Goal: Information Seeking & Learning: Check status

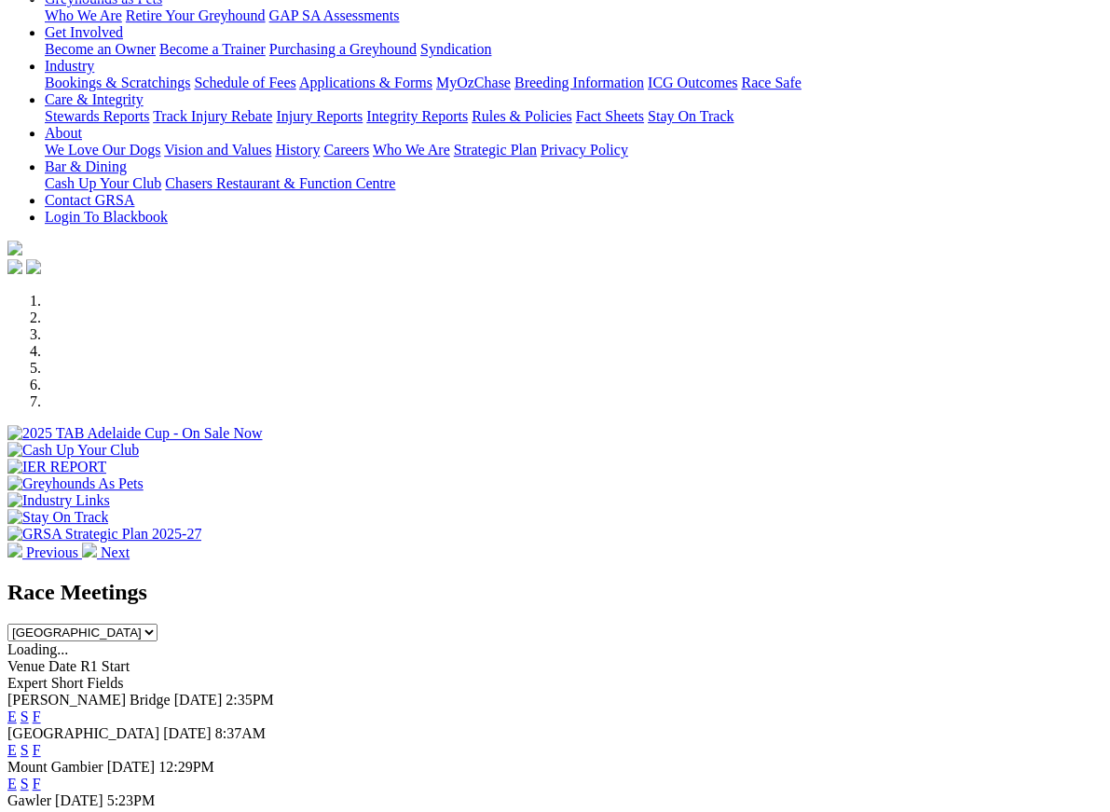
scroll to position [296, 0]
click at [41, 708] on link "F" at bounding box center [37, 716] width 8 height 16
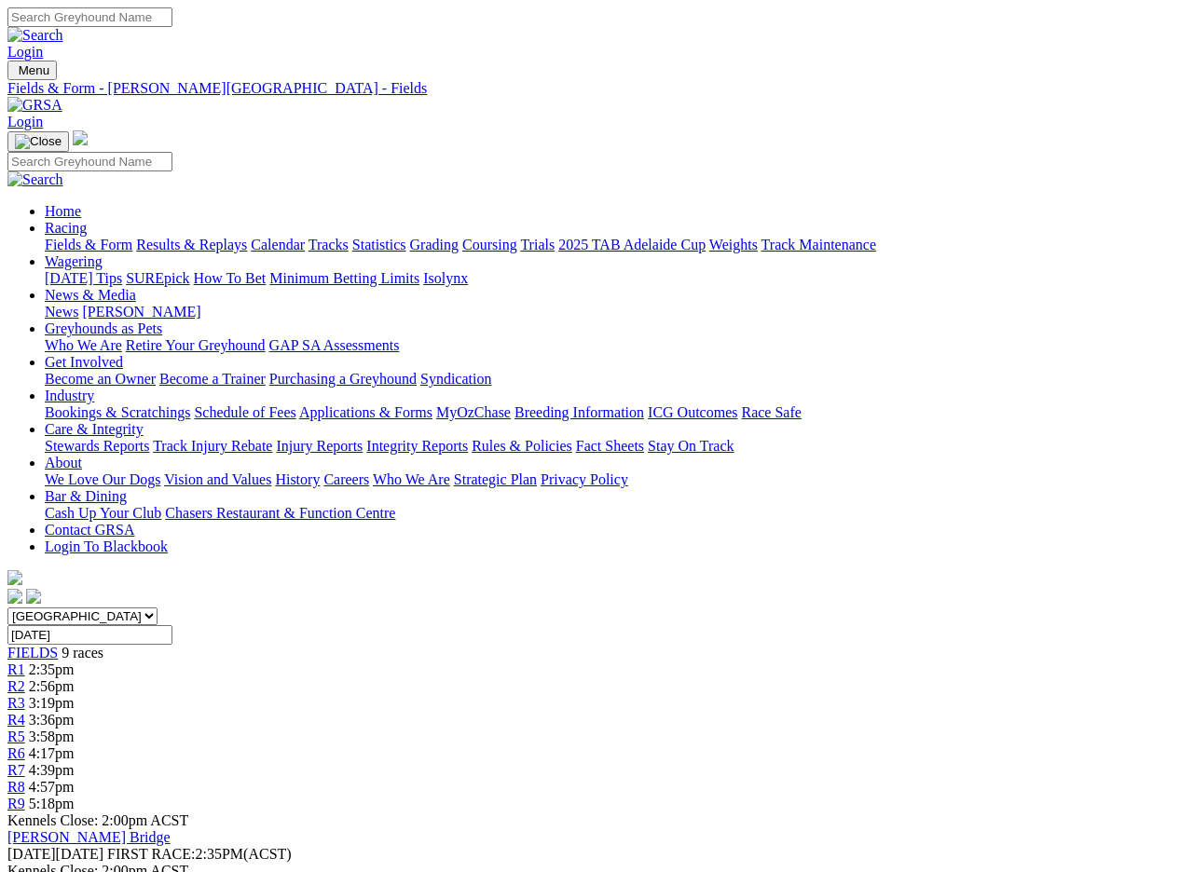
click at [38, 37] on div "Login" at bounding box center [596, 33] width 1178 height 53
click at [74, 237] on link "Fields & Form" at bounding box center [89, 245] width 88 height 16
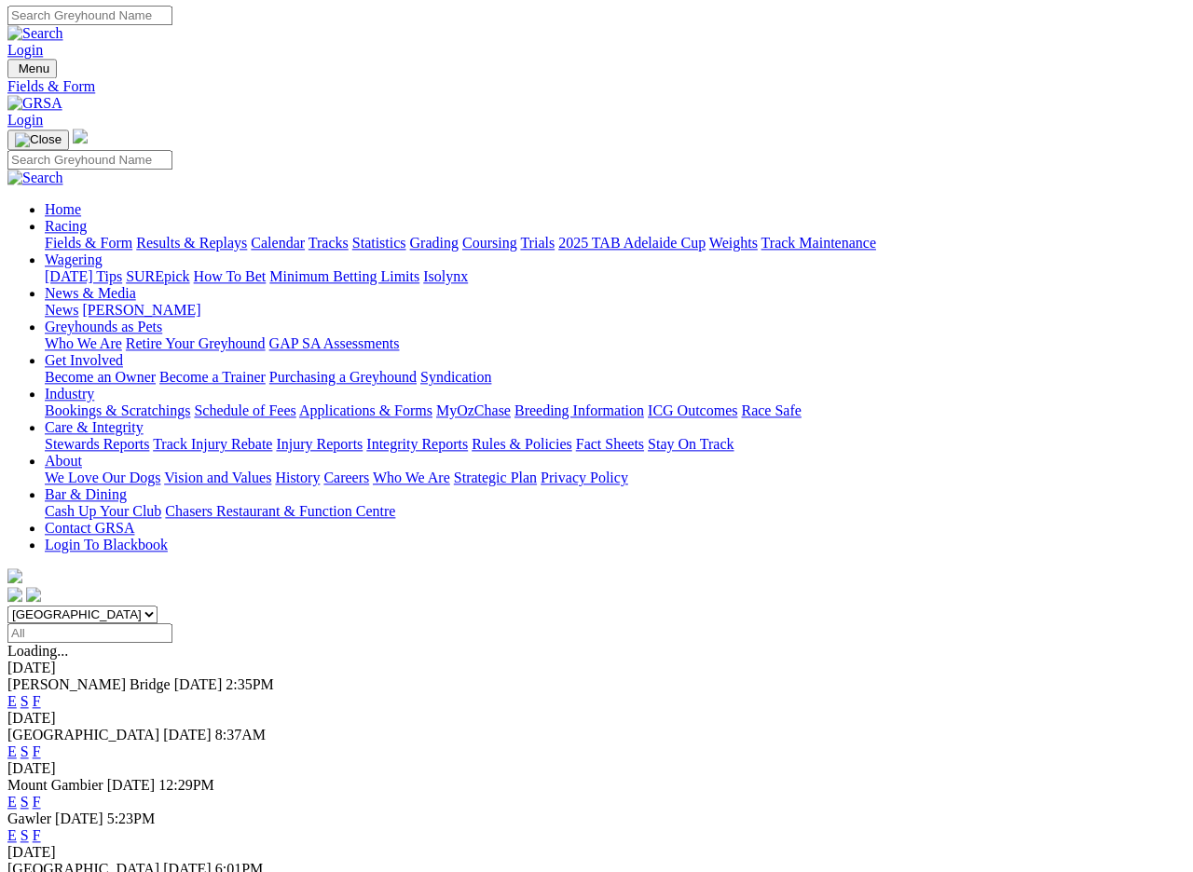
scroll to position [2, 0]
click at [41, 744] on link "F" at bounding box center [37, 752] width 8 height 16
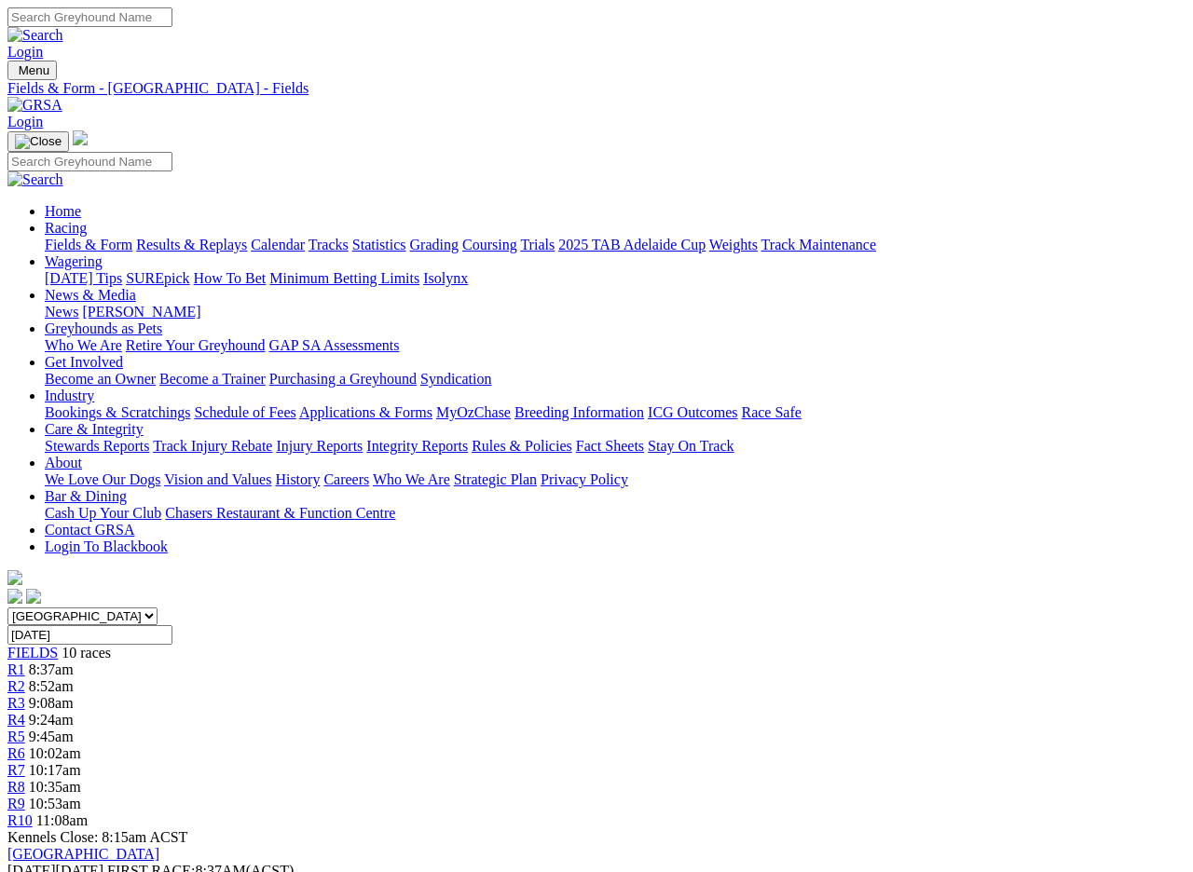
click at [76, 237] on link "Fields & Form" at bounding box center [89, 245] width 88 height 16
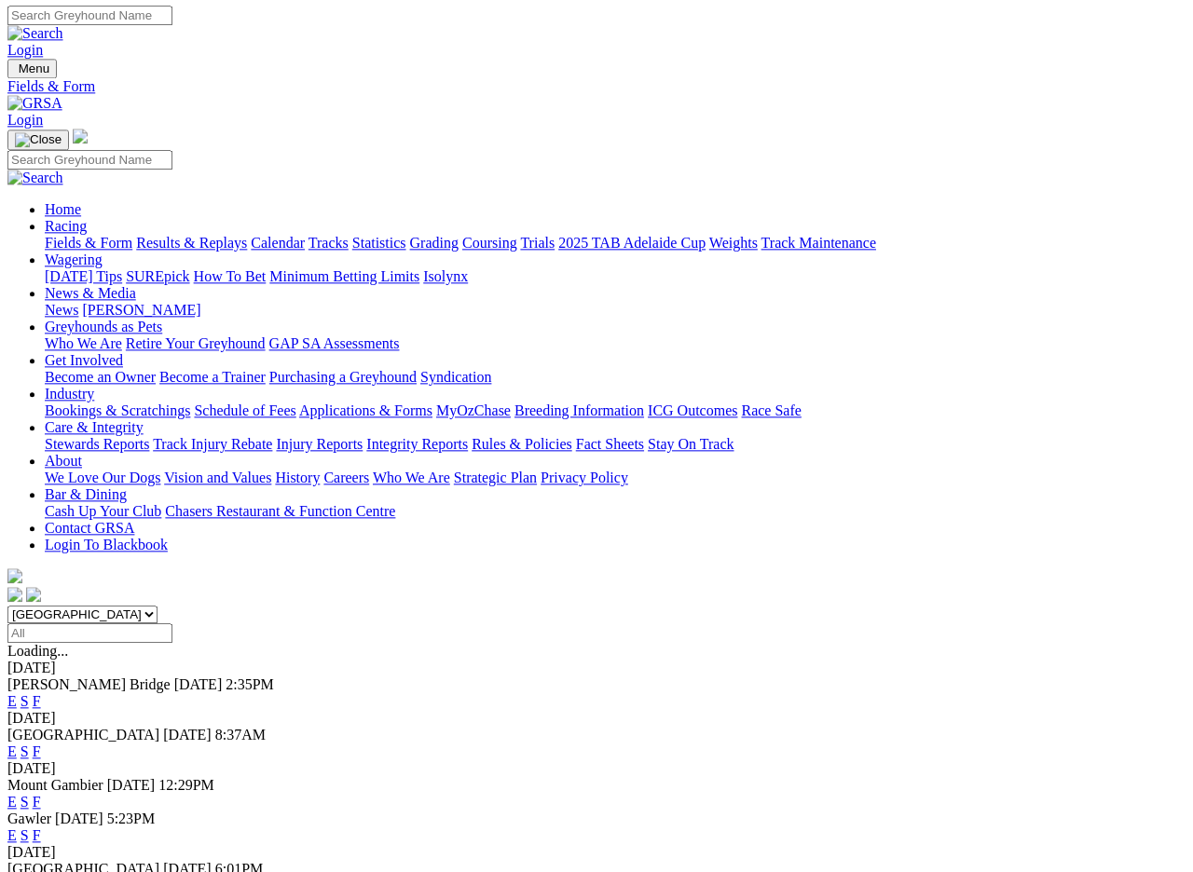
scroll to position [2, 0]
click at [41, 828] on link "F" at bounding box center [37, 836] width 8 height 16
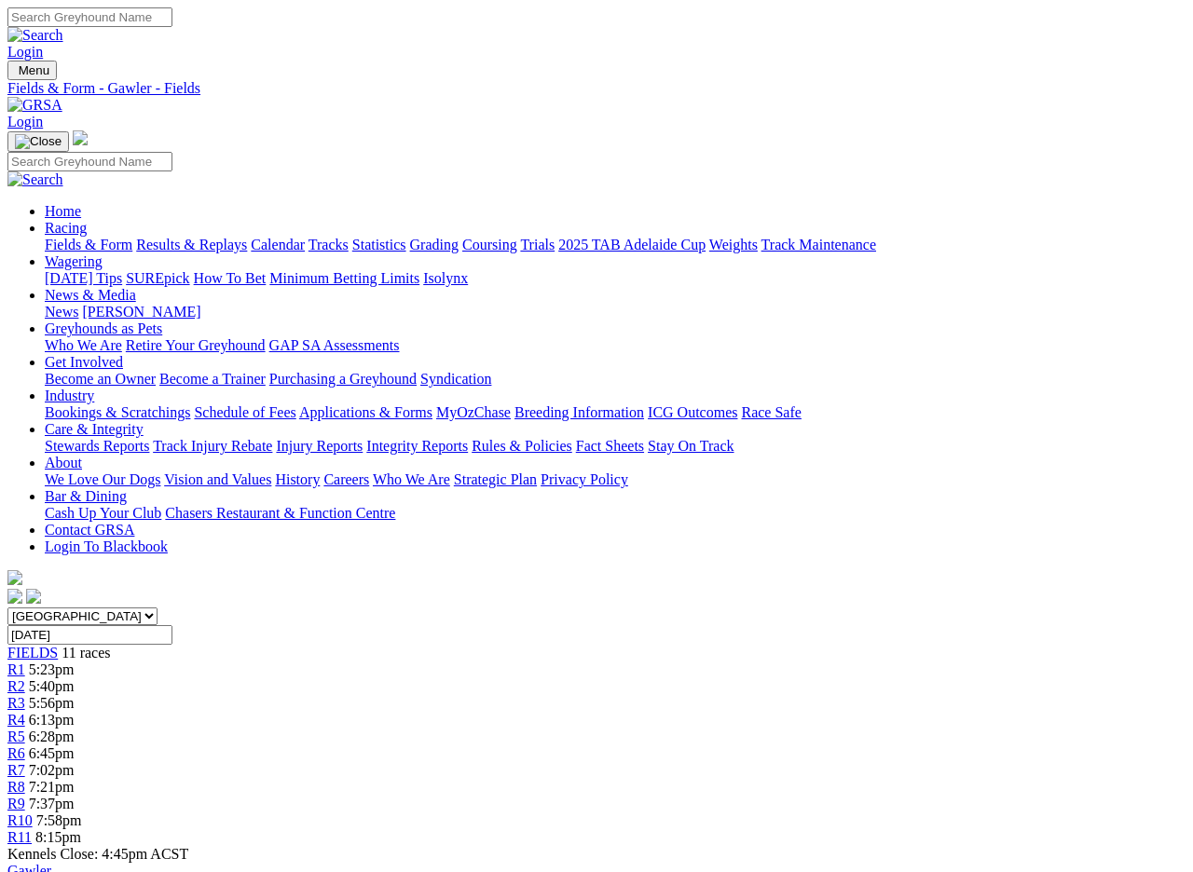
click at [239, 237] on link "Results & Replays" at bounding box center [191, 245] width 111 height 16
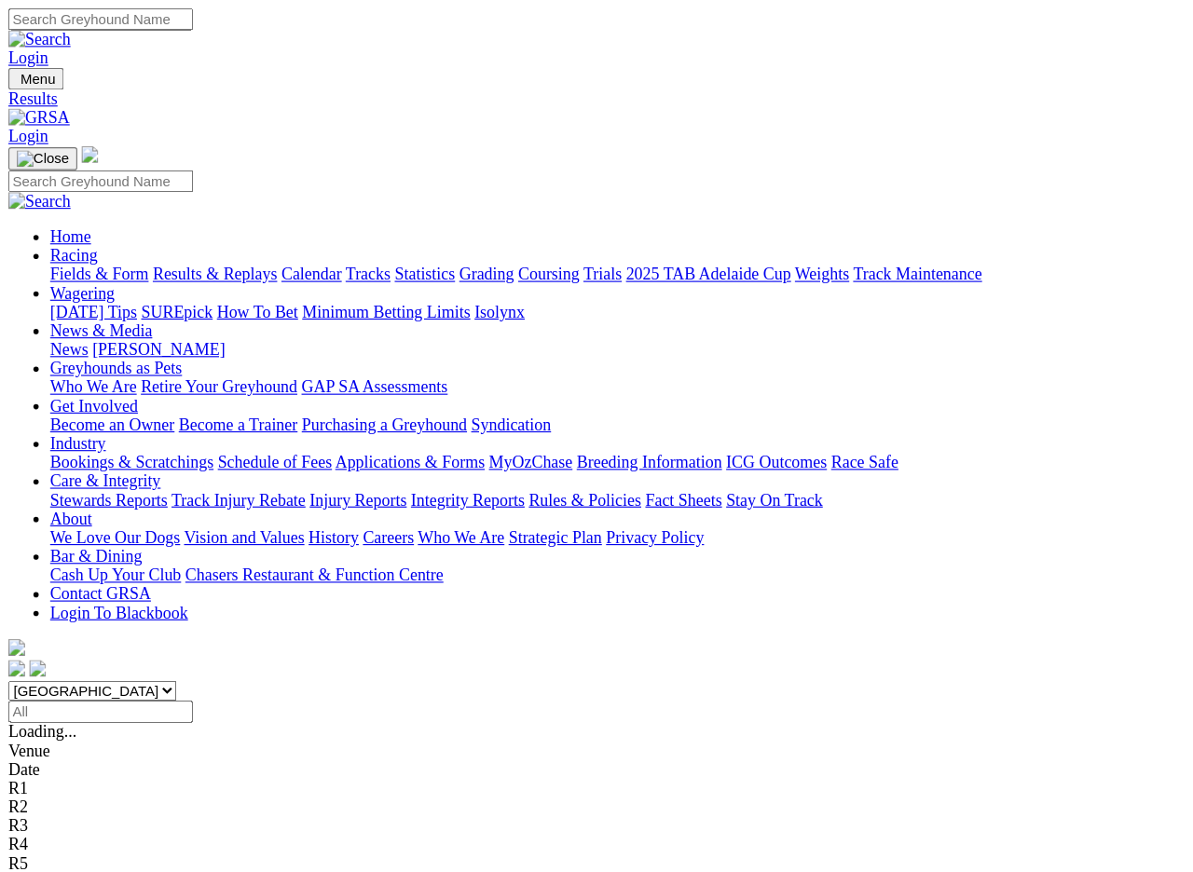
scroll to position [2, 0]
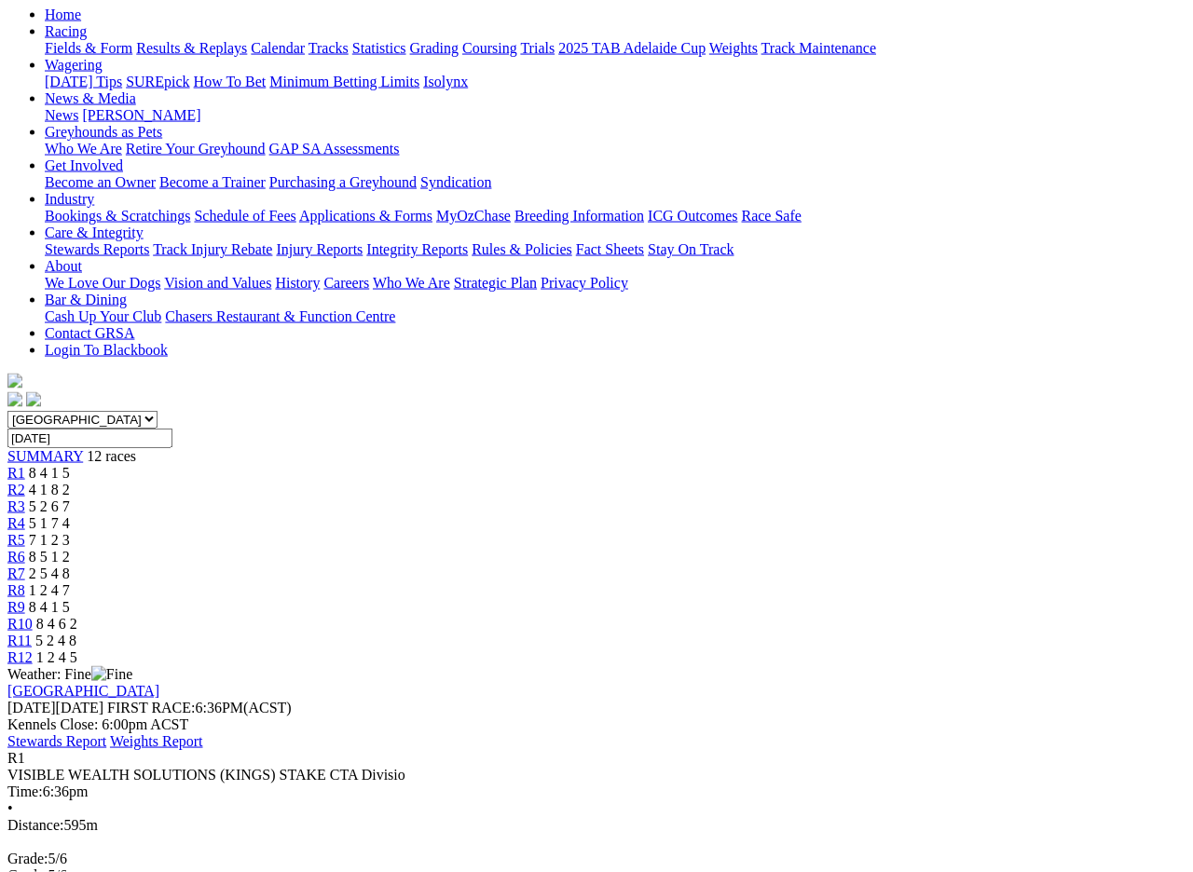
scroll to position [189, 0]
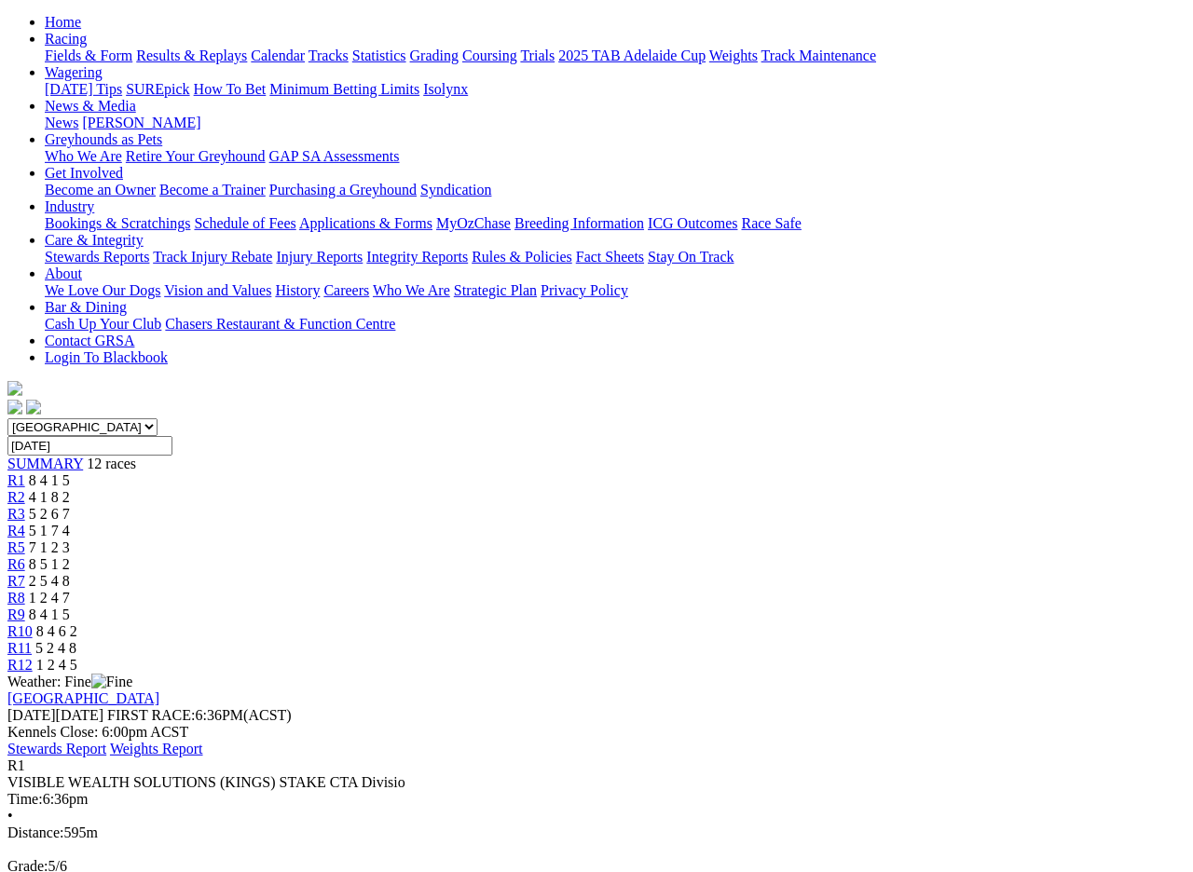
click at [25, 489] on span "R2" at bounding box center [16, 497] width 18 height 16
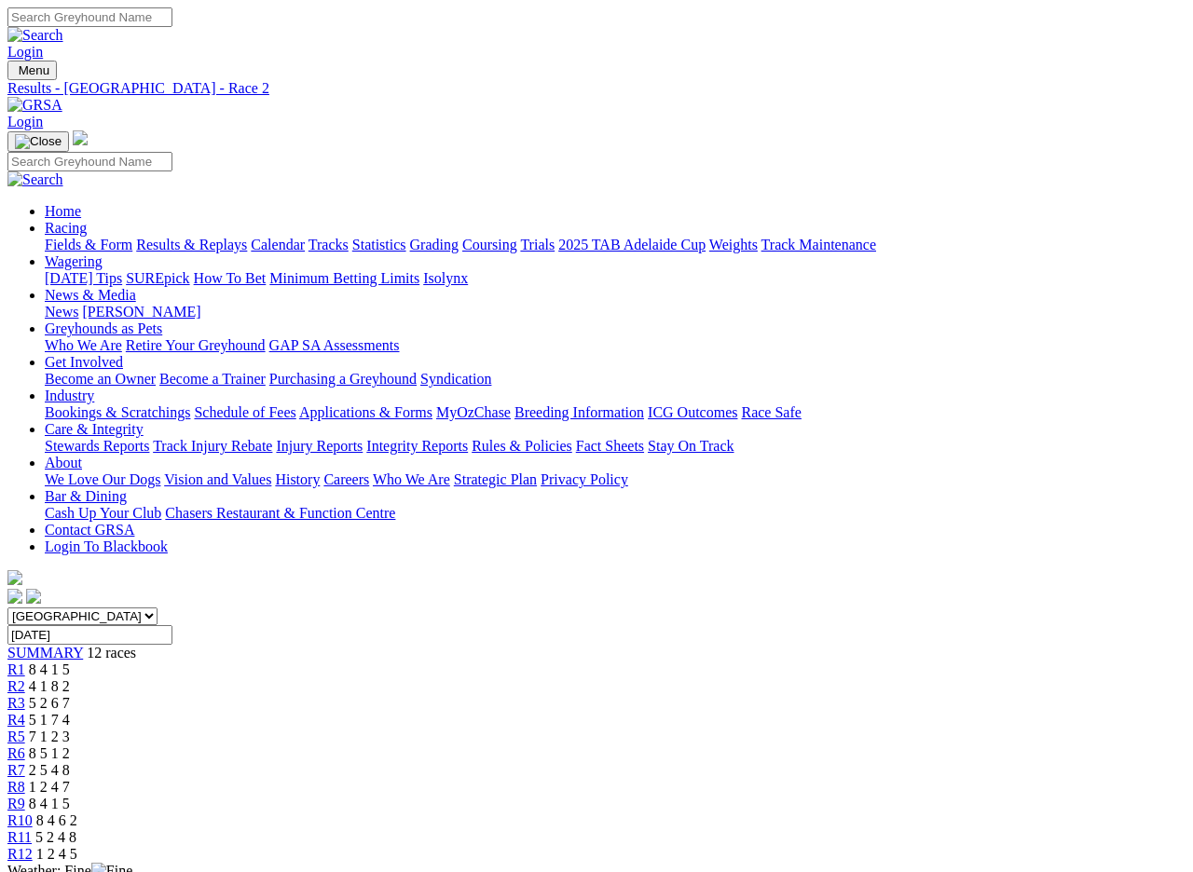
click at [25, 695] on span "R3" at bounding box center [16, 703] width 18 height 16
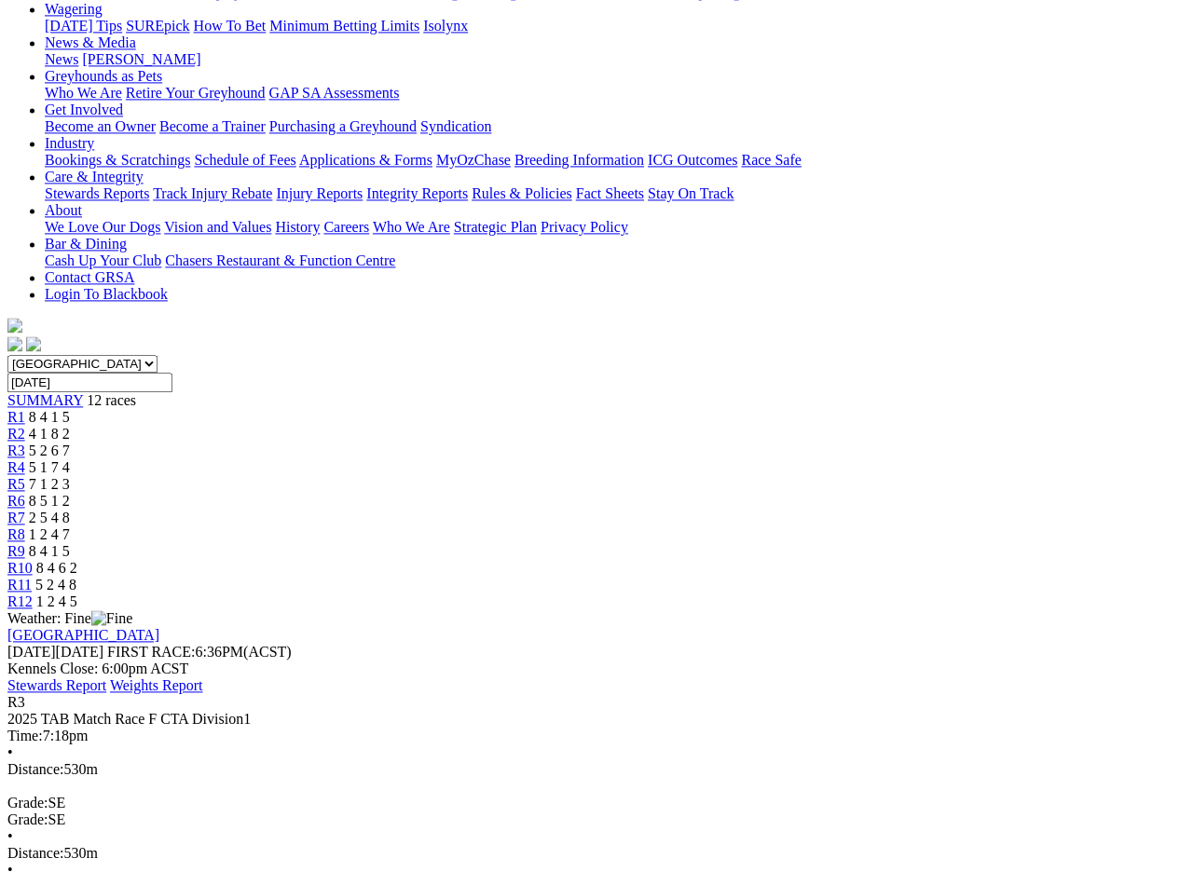
scroll to position [151, 0]
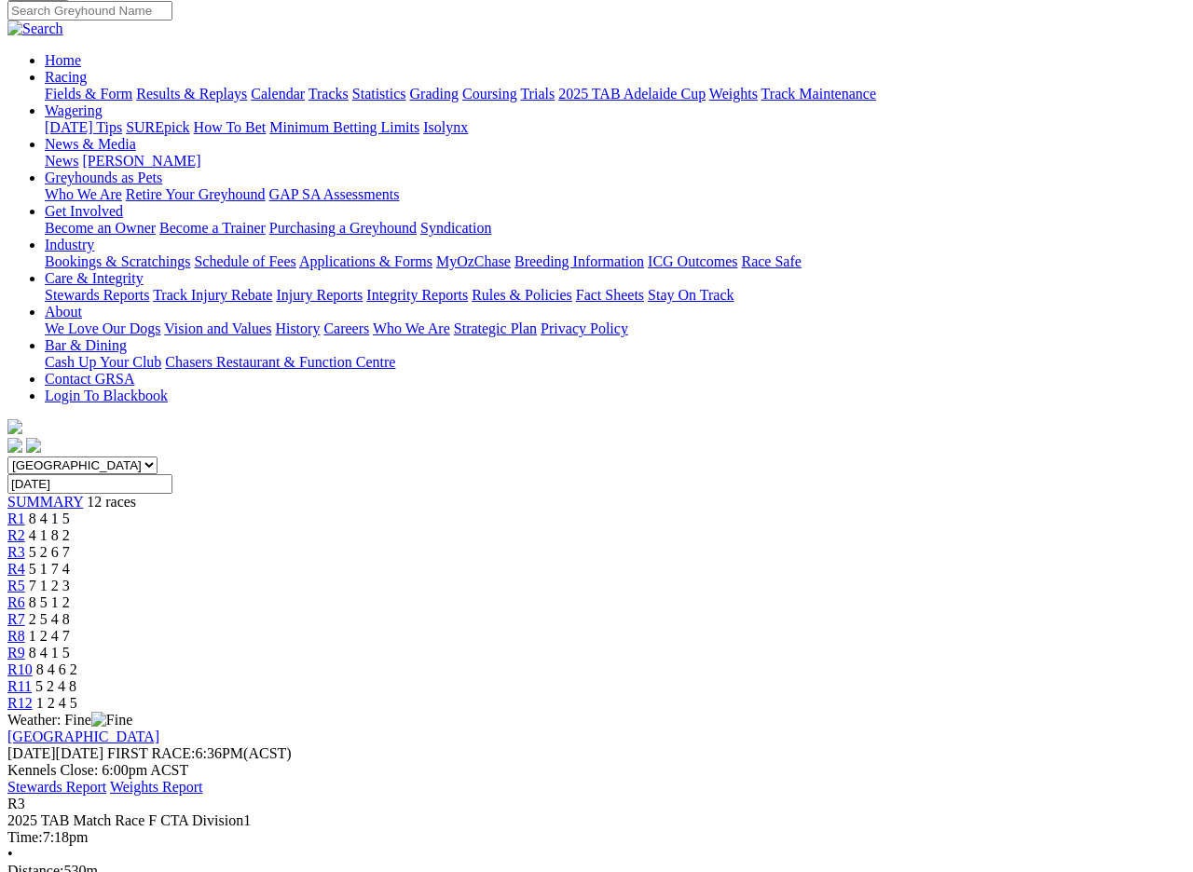
click at [25, 561] on link "R4" at bounding box center [16, 569] width 18 height 16
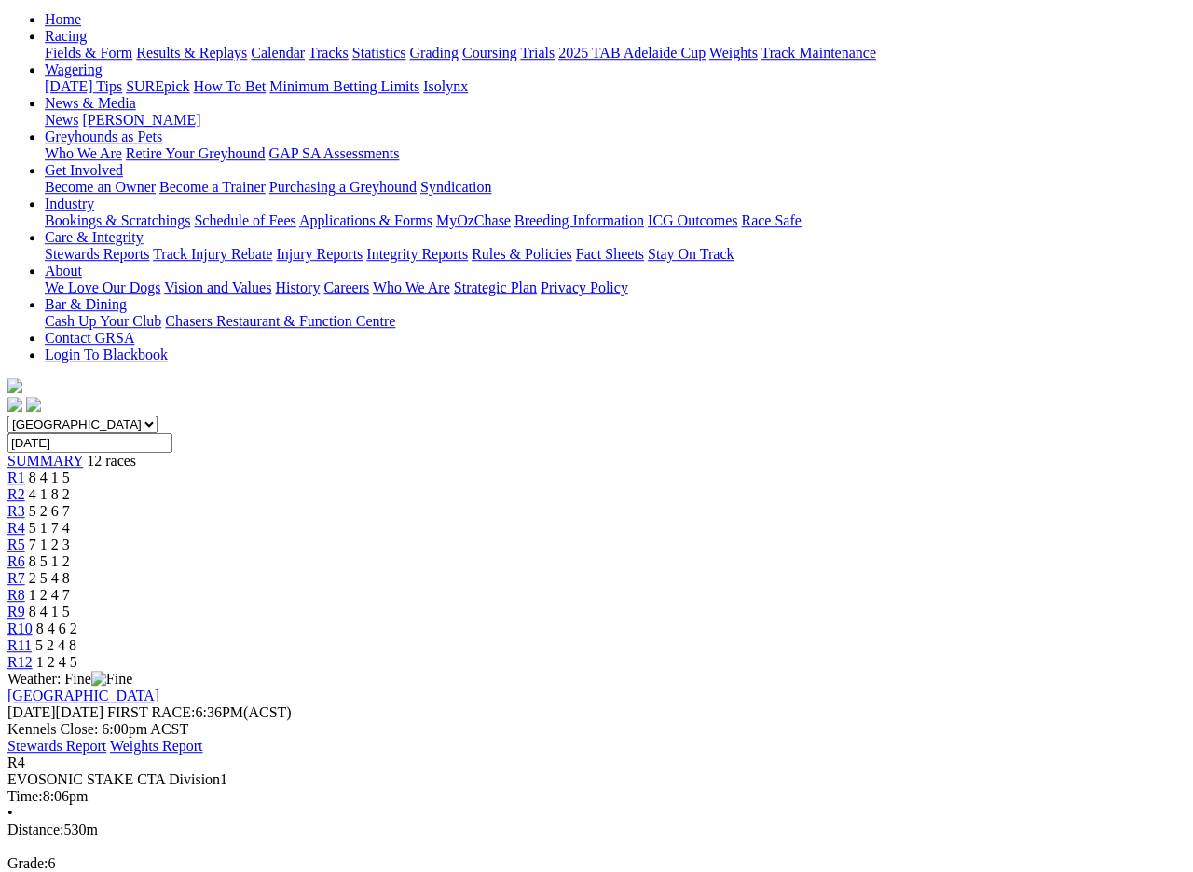
scroll to position [187, 0]
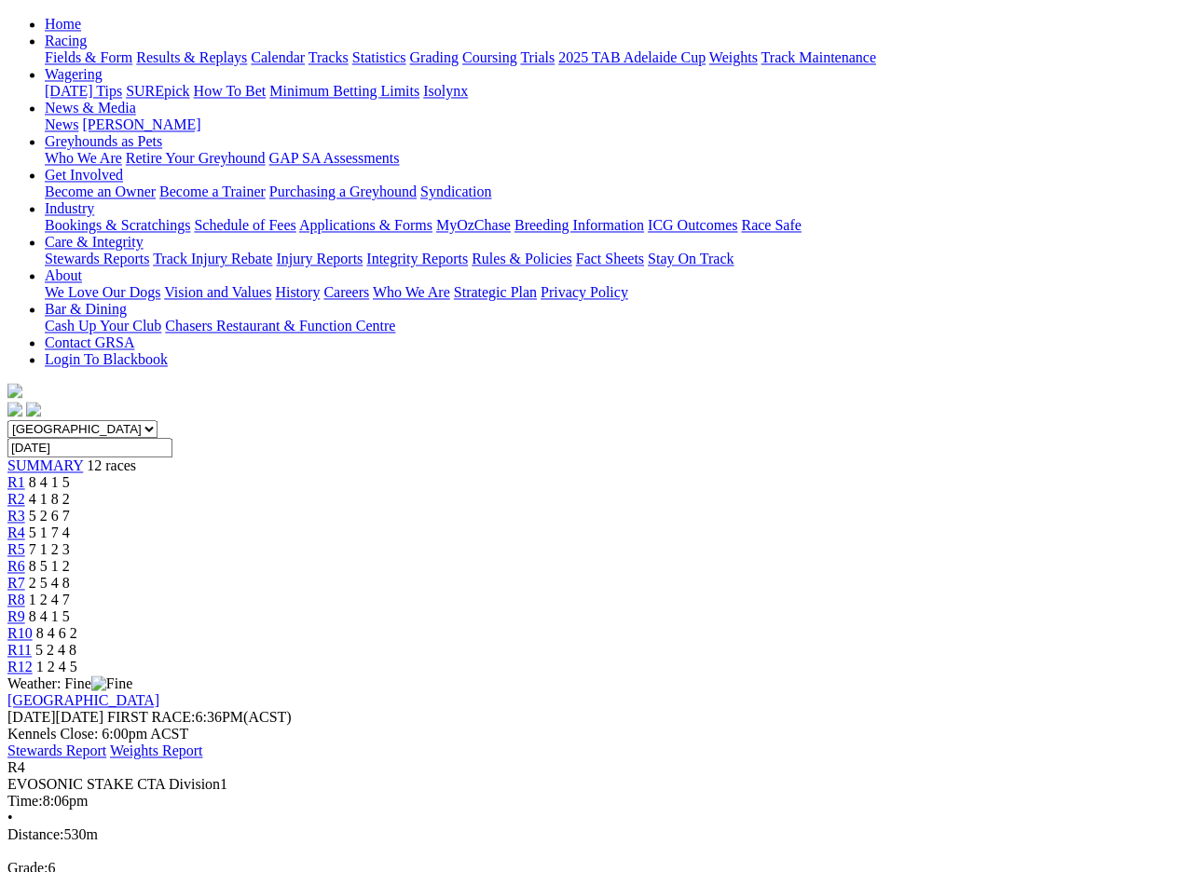
click at [70, 542] on span "7 1 2 3" at bounding box center [49, 550] width 41 height 16
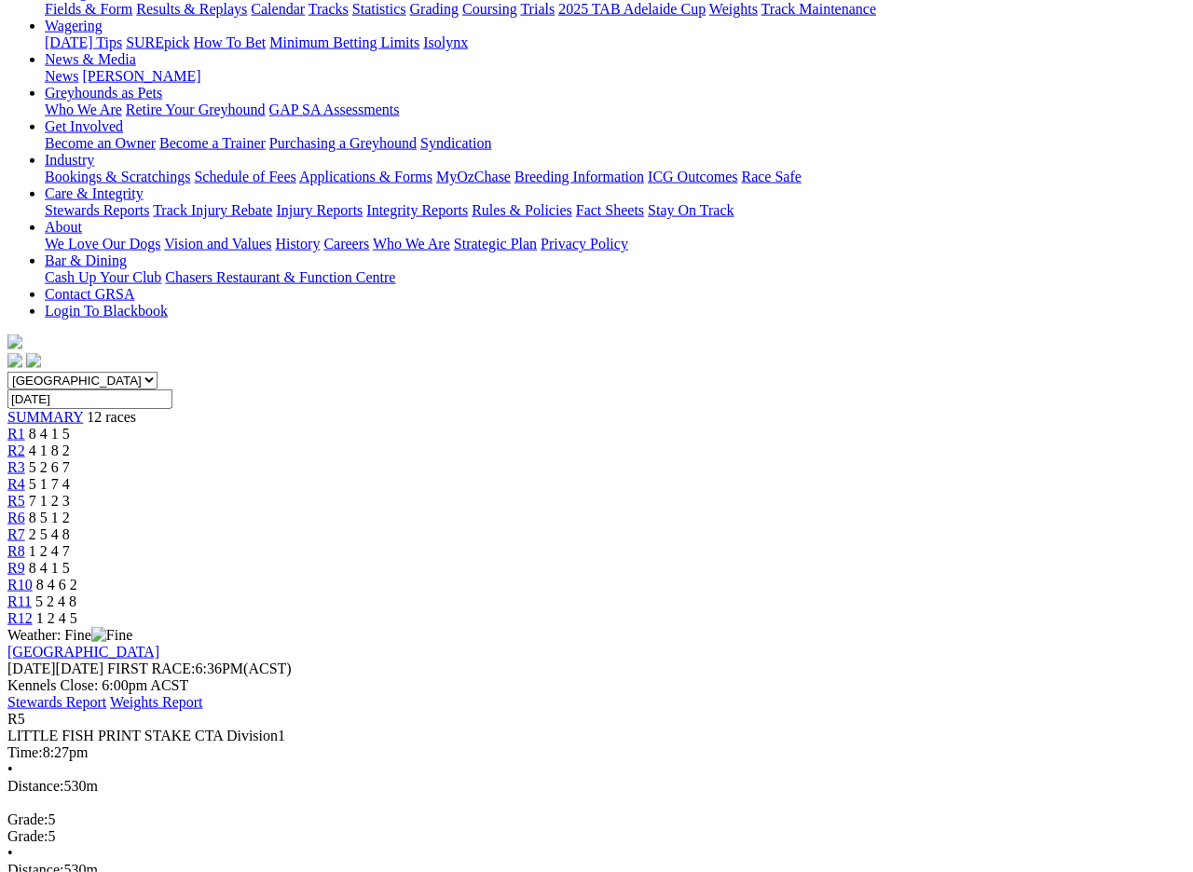
scroll to position [237, 0]
click at [25, 509] on link "R6" at bounding box center [16, 517] width 18 height 16
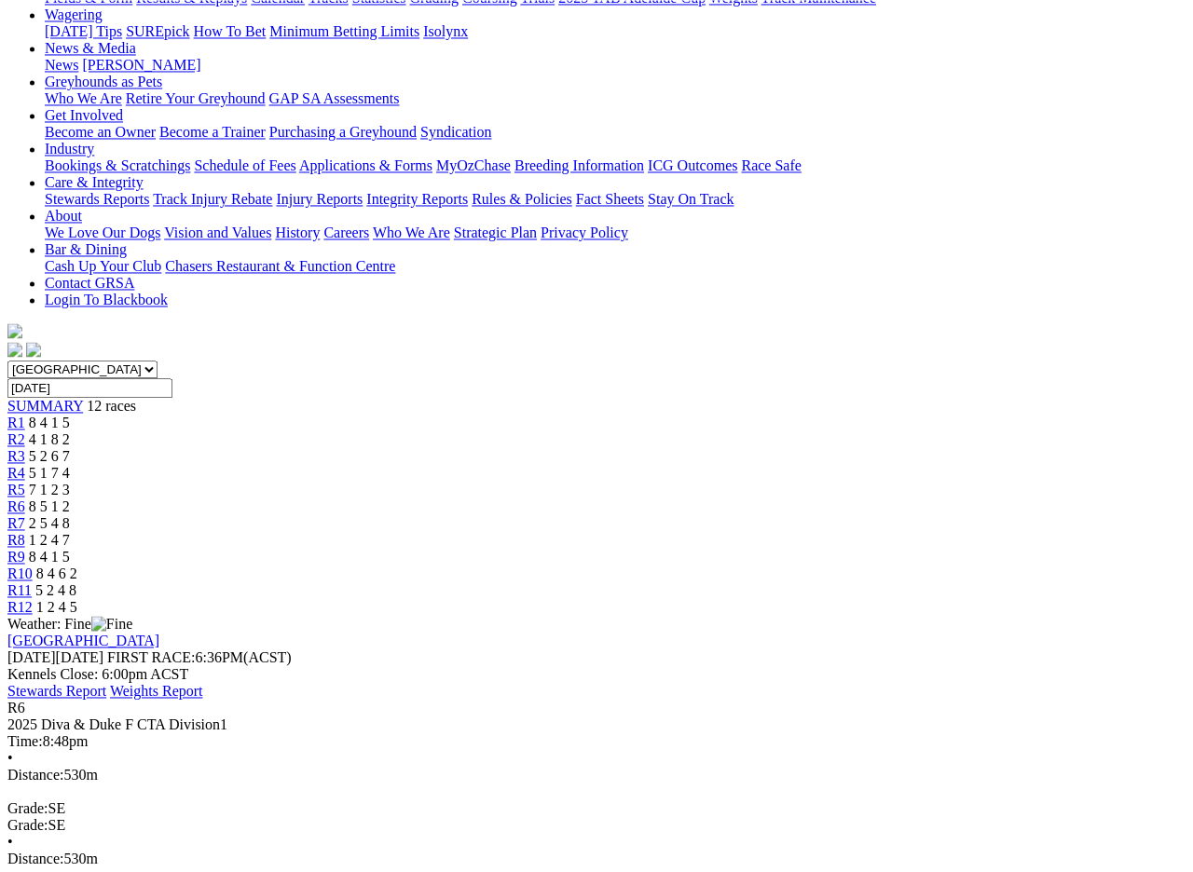
scroll to position [246, 0]
click at [25, 516] on span "R7" at bounding box center [16, 524] width 18 height 16
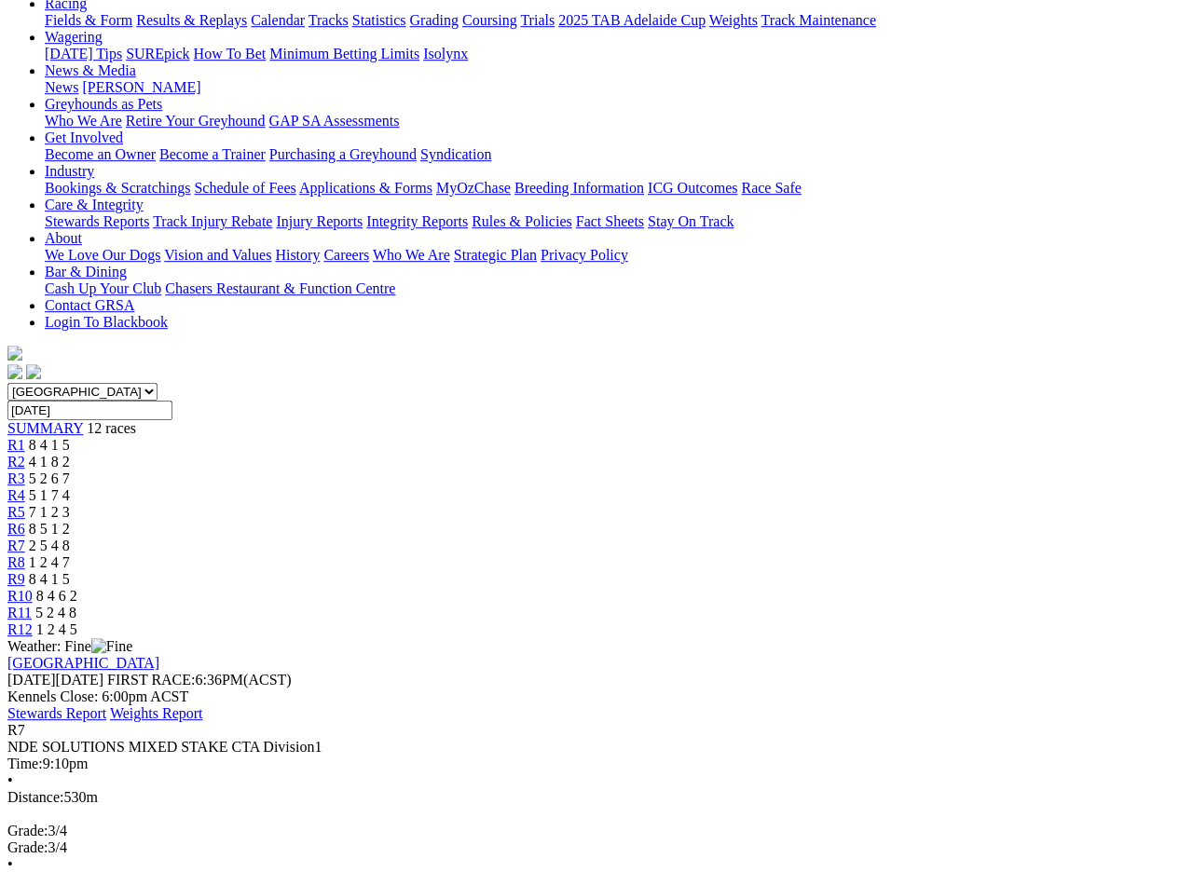
scroll to position [221, 0]
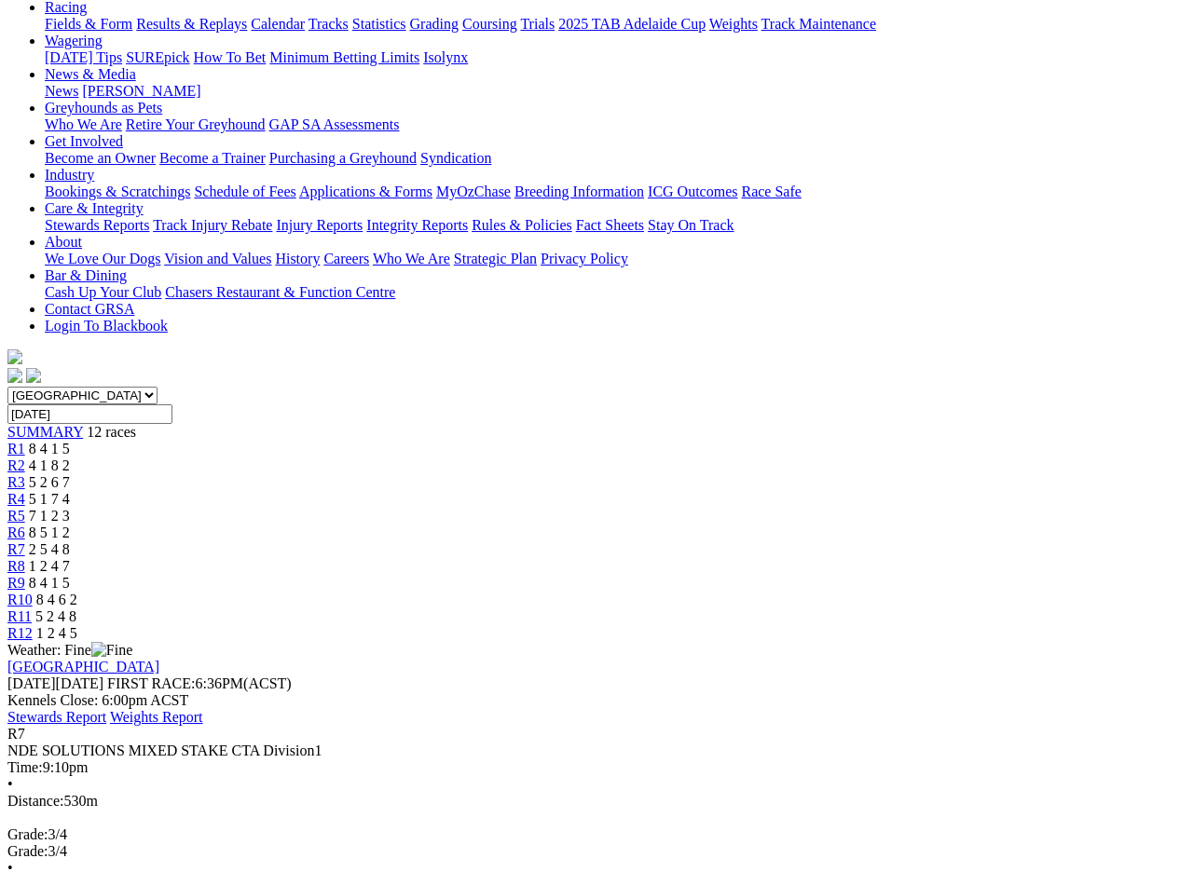
click at [25, 558] on link "R8" at bounding box center [16, 566] width 18 height 16
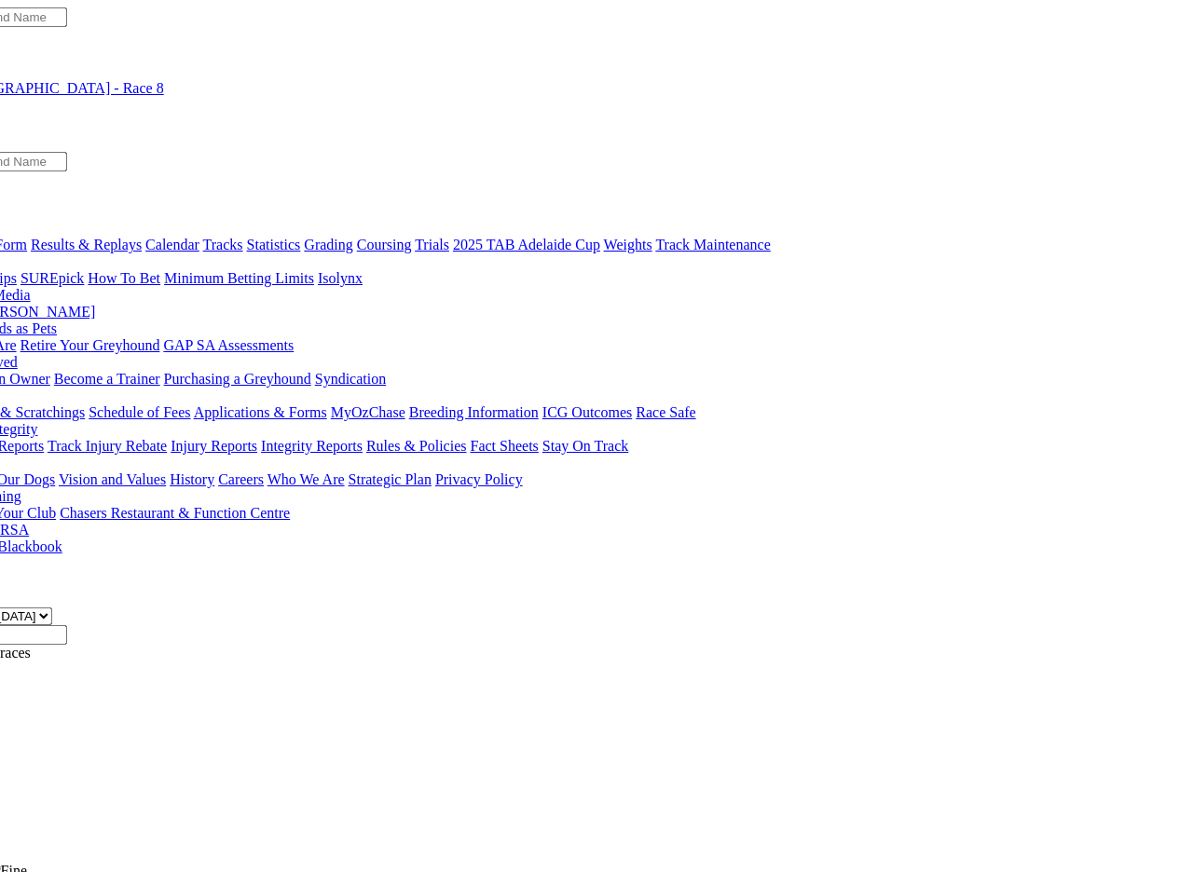
scroll to position [0, 106]
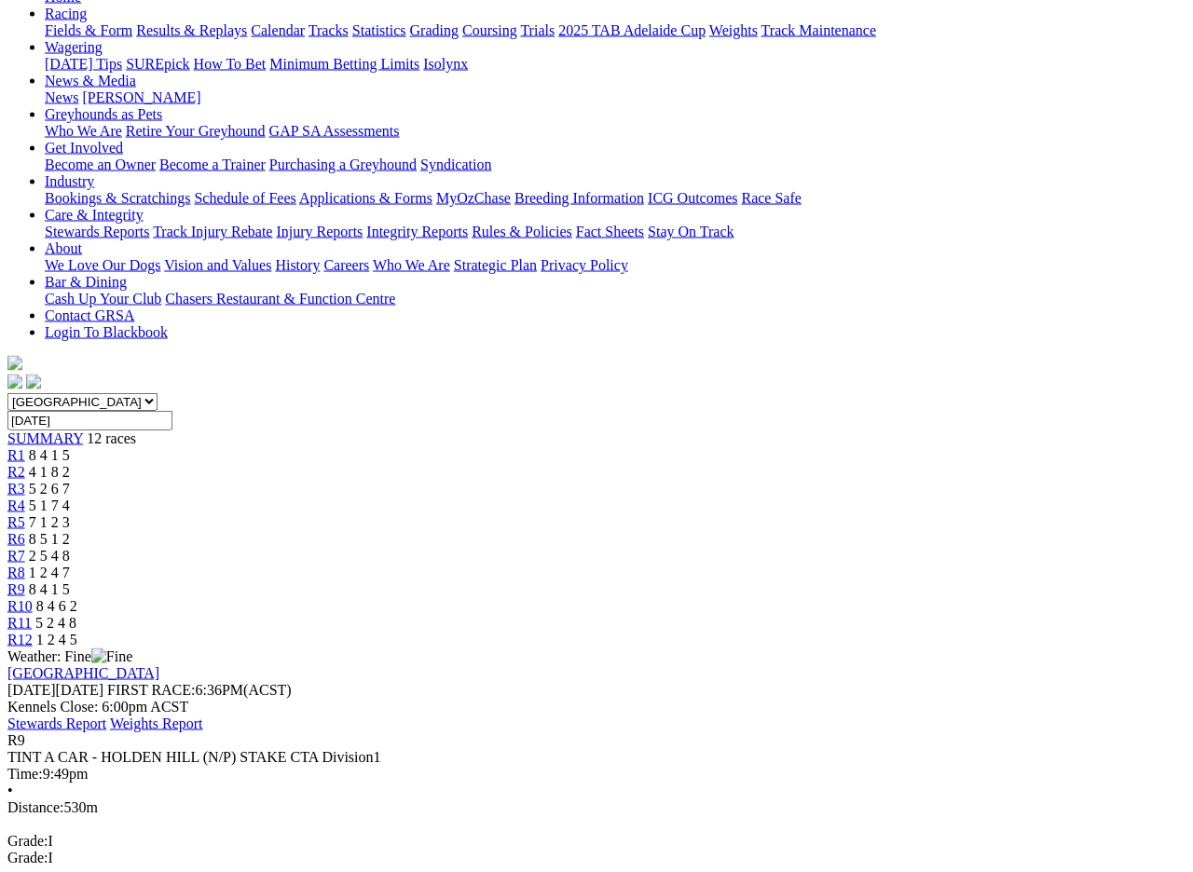
scroll to position [209, 0]
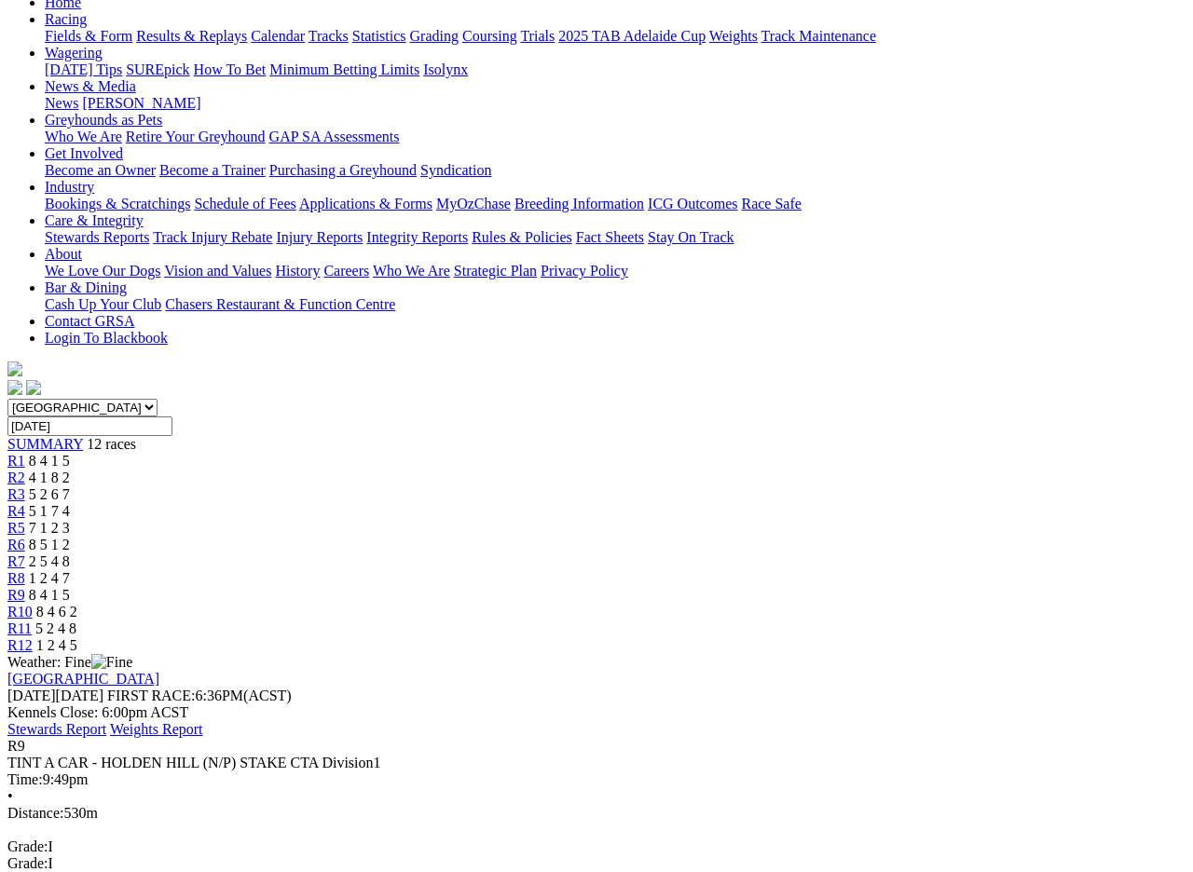
click at [33, 604] on span "R10" at bounding box center [19, 612] width 25 height 16
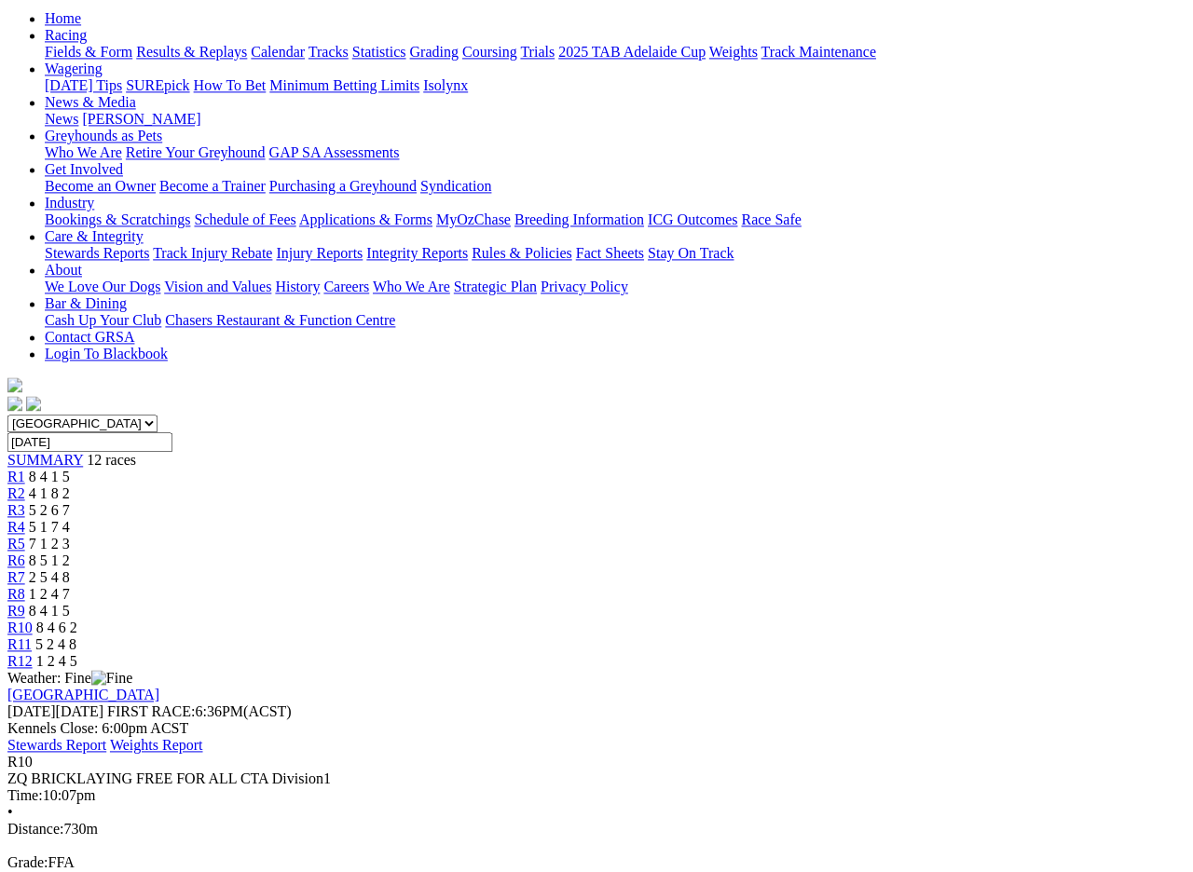
scroll to position [186, 0]
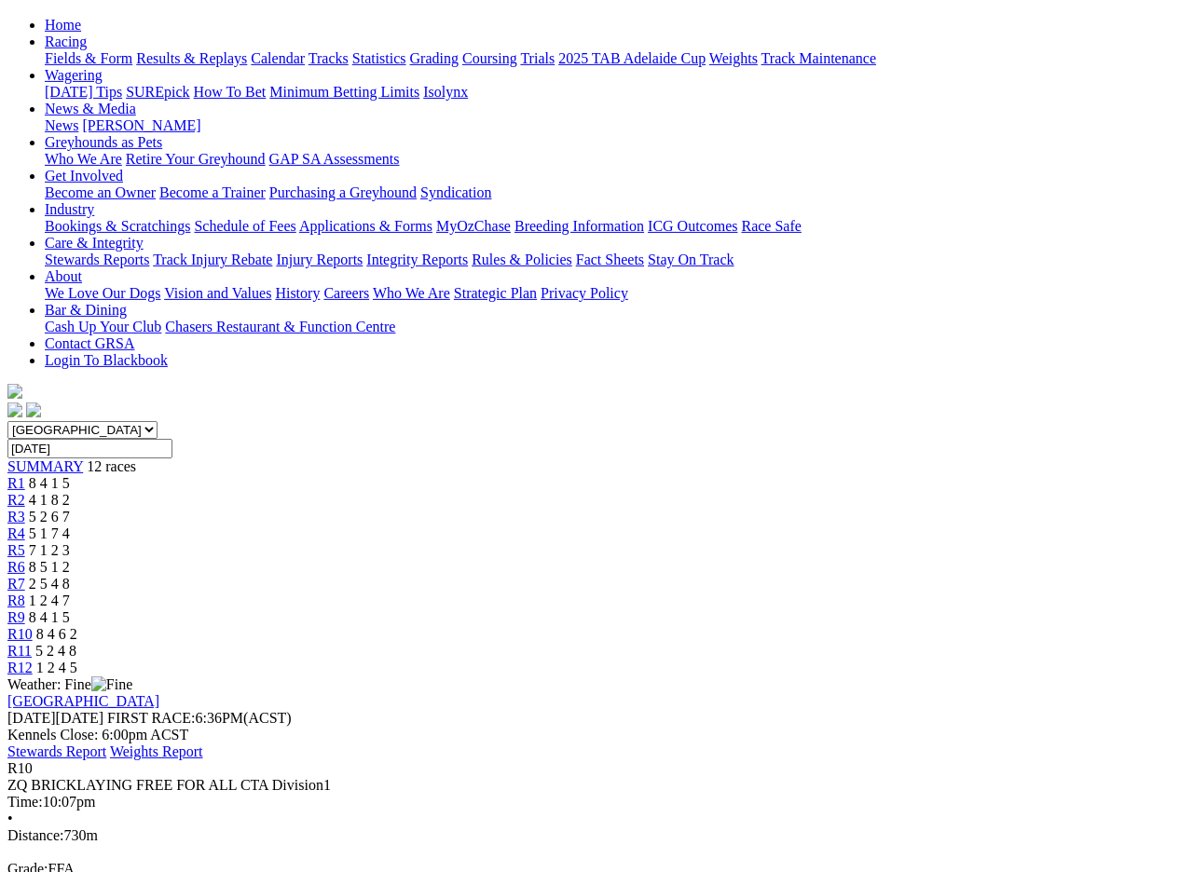
click at [32, 643] on span "R11" at bounding box center [19, 651] width 24 height 16
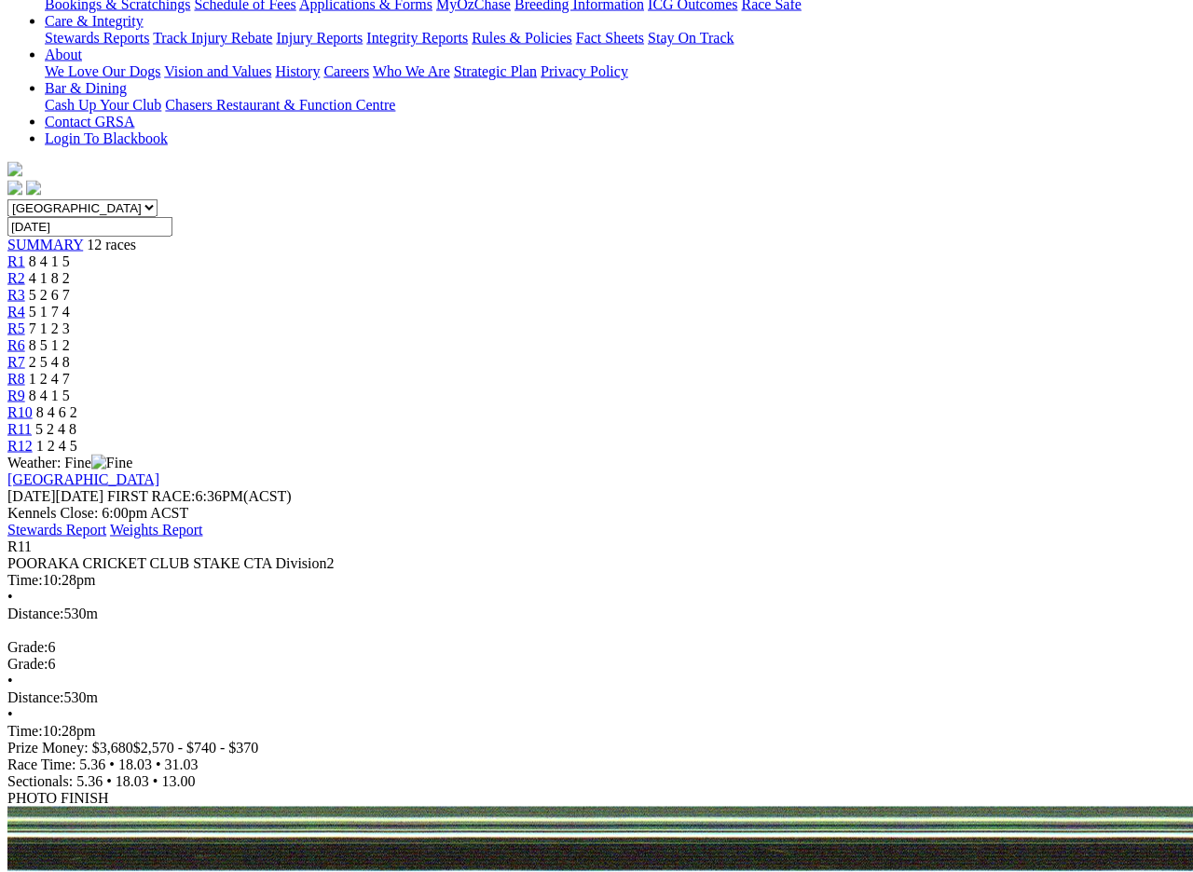
scroll to position [410, 0]
